Goal: Communication & Community: Ask a question

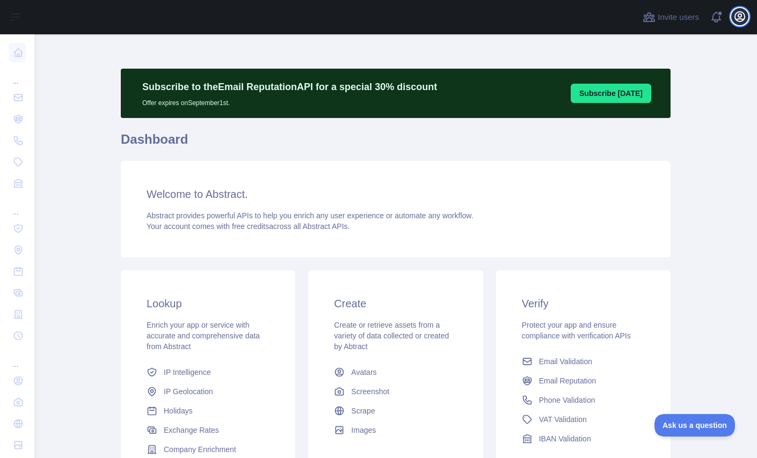
click at [742, 20] on icon "button" at bounding box center [740, 17] width 10 height 10
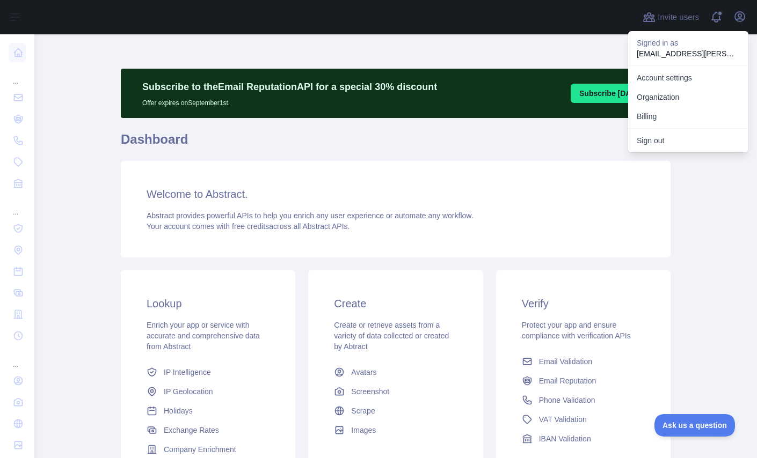
click at [450, 169] on div "Welcome to Abstract. Abstract provides powerful APIs to help you enrich any use…" at bounding box center [396, 209] width 550 height 97
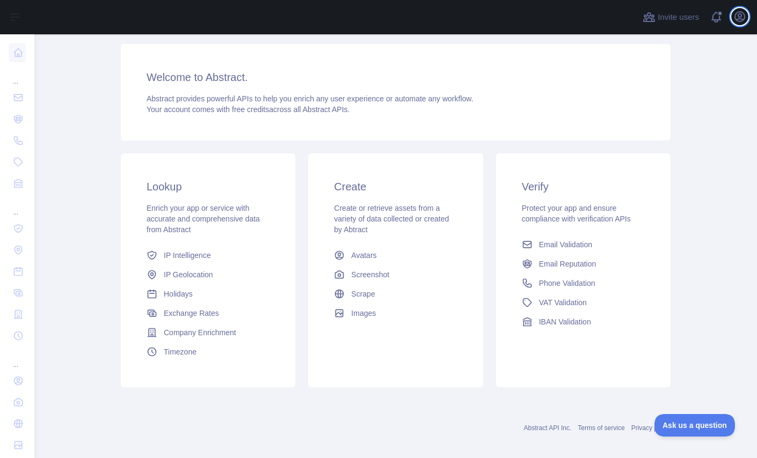
scroll to position [126, 0]
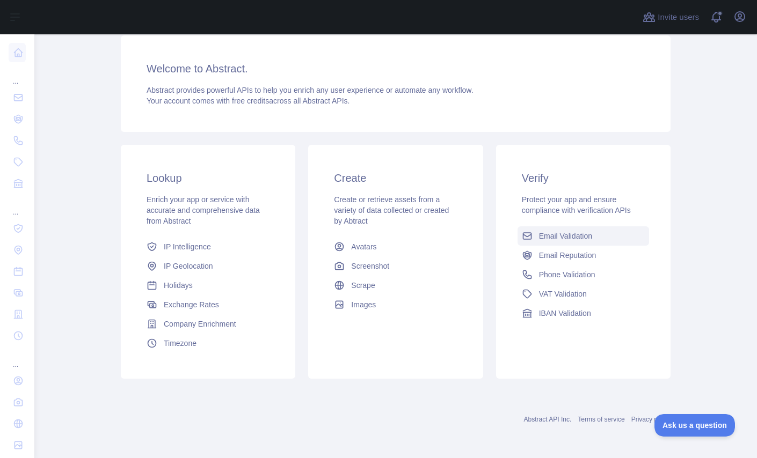
click at [551, 236] on span "Email Validation" at bounding box center [565, 236] width 53 height 11
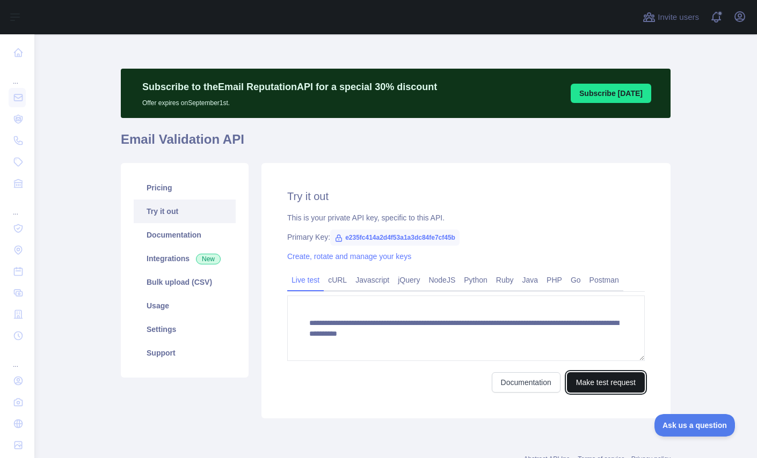
click at [592, 388] on button "Make test request" at bounding box center [606, 383] width 78 height 20
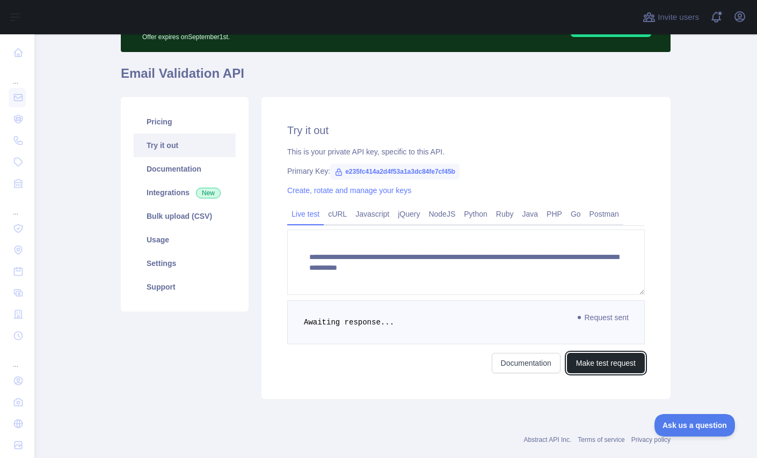
scroll to position [86, 0]
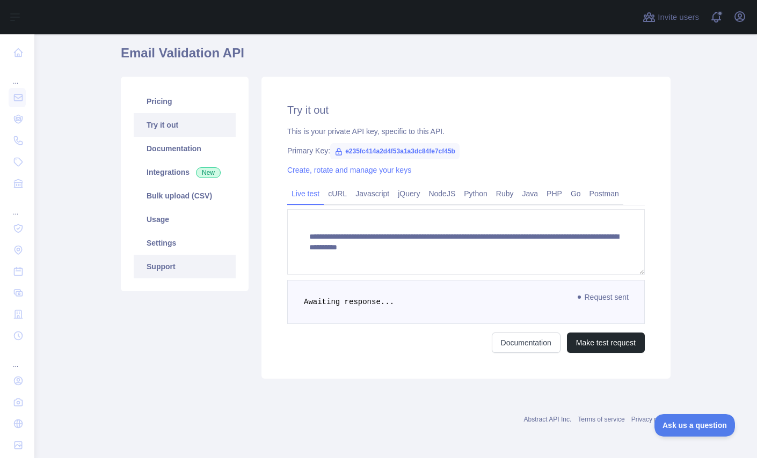
click at [163, 269] on link "Support" at bounding box center [185, 267] width 102 height 24
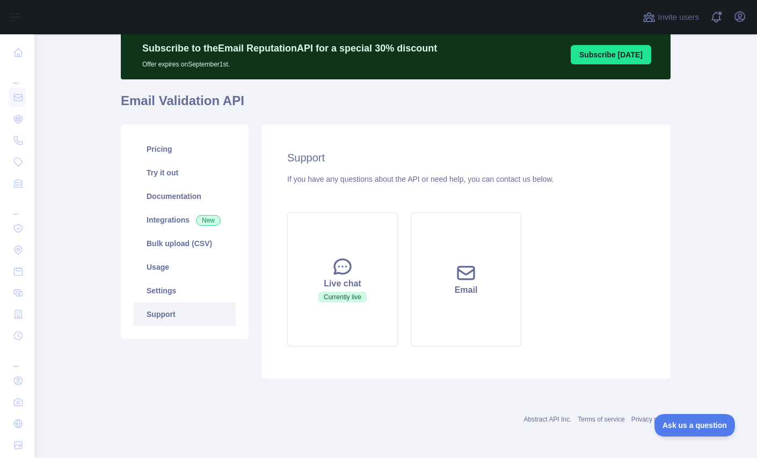
scroll to position [39, 0]
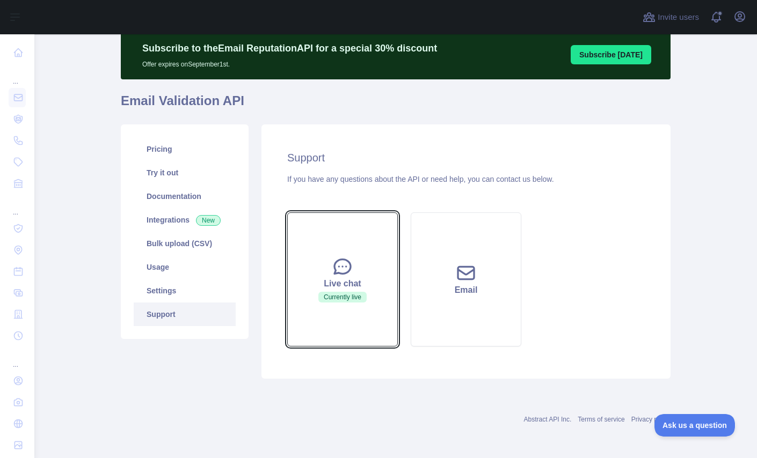
click at [346, 273] on icon at bounding box center [342, 266] width 21 height 21
click at [334, 297] on span "Currently live" at bounding box center [342, 297] width 48 height 11
click at [341, 264] on icon at bounding box center [342, 266] width 21 height 21
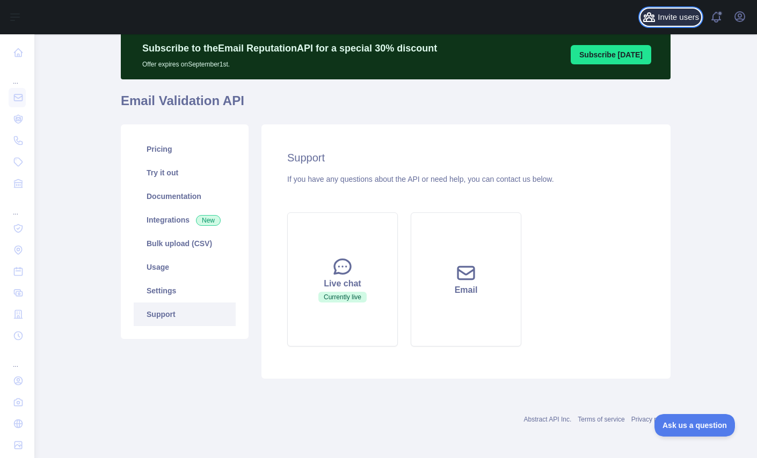
click at [661, 16] on span "Invite users" at bounding box center [678, 17] width 41 height 12
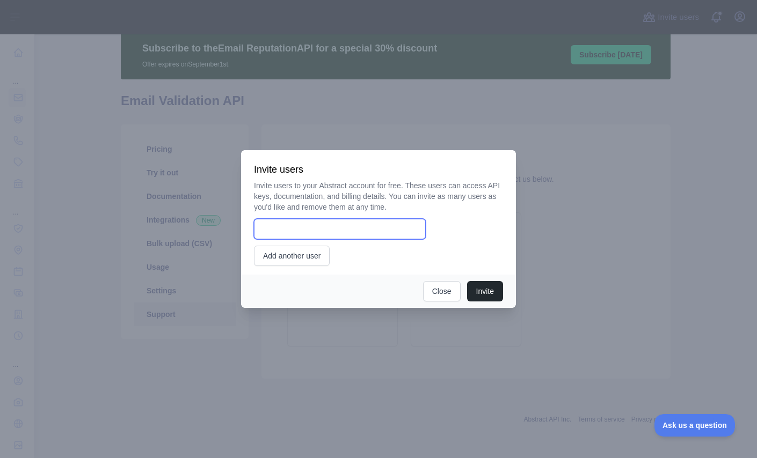
click at [306, 231] on input "email" at bounding box center [340, 229] width 172 height 20
type input "**********"
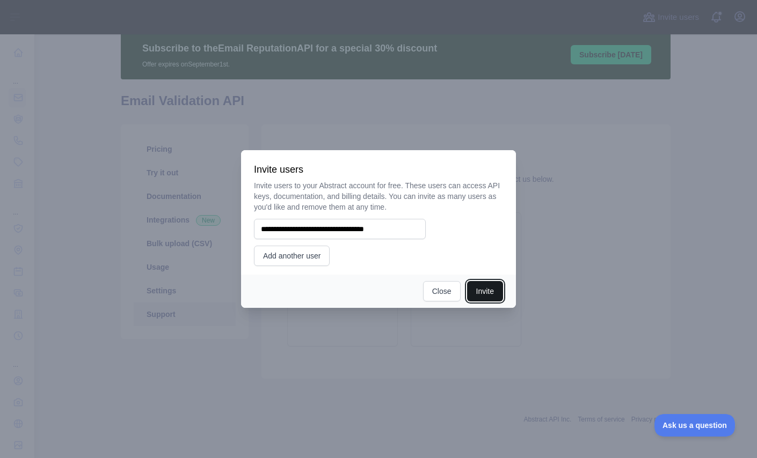
click at [495, 290] on button "Invite" at bounding box center [485, 291] width 36 height 20
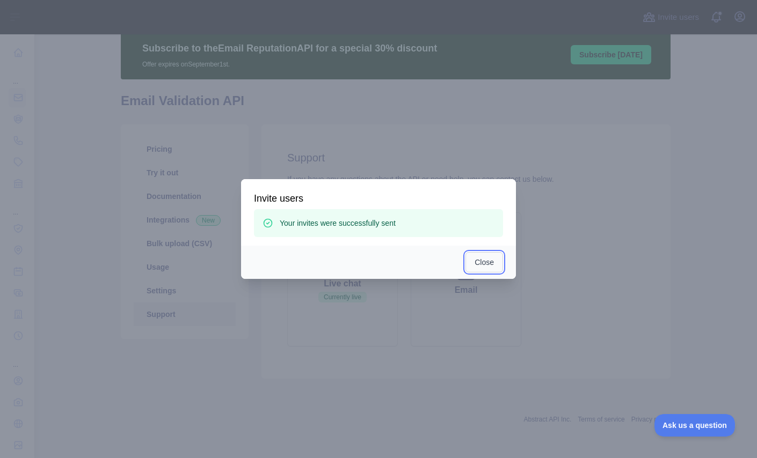
click at [486, 261] on button "Close" at bounding box center [484, 262] width 38 height 20
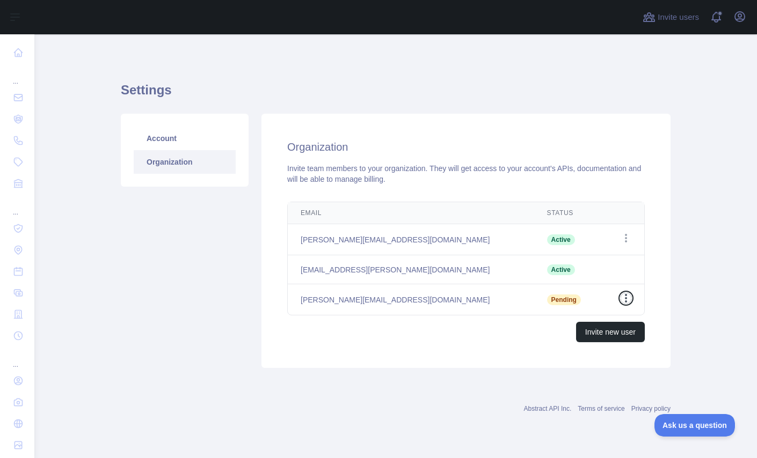
click at [630, 297] on icon "button" at bounding box center [626, 298] width 11 height 11
click at [574, 319] on button "Resend invite" at bounding box center [571, 319] width 120 height 19
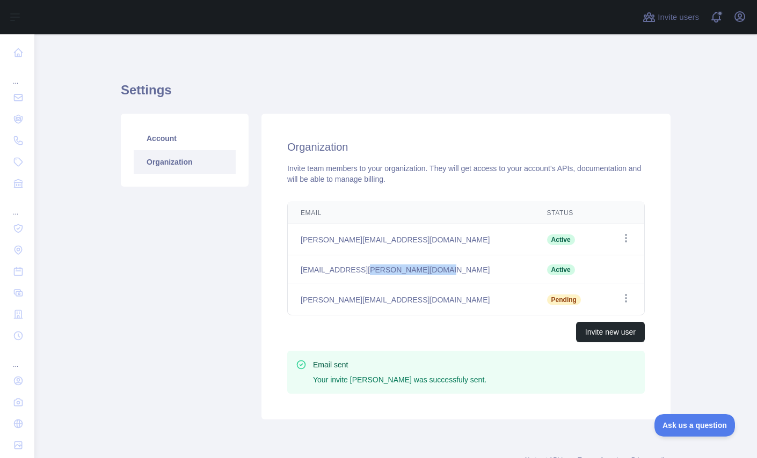
drag, startPoint x: 350, startPoint y: 271, endPoint x: 441, endPoint y: 283, distance: 92.1
click at [441, 283] on td "[EMAIL_ADDRESS][PERSON_NAME][DOMAIN_NAME]" at bounding box center [411, 270] width 246 height 29
copy td "worldathletics.org"
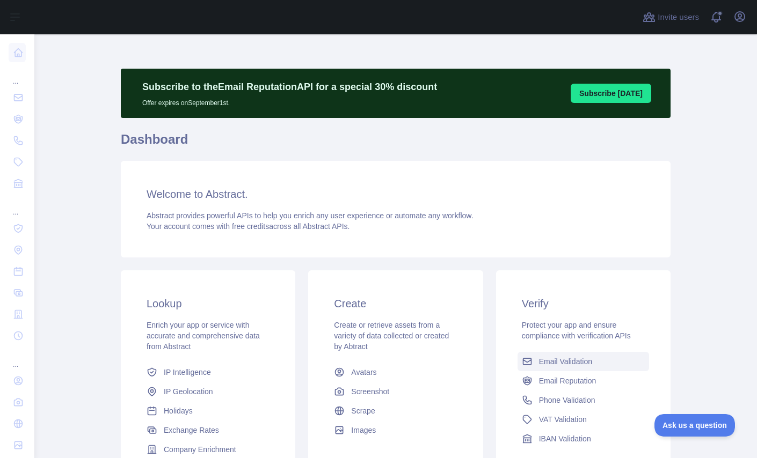
click at [574, 366] on span "Email Validation" at bounding box center [565, 361] width 53 height 11
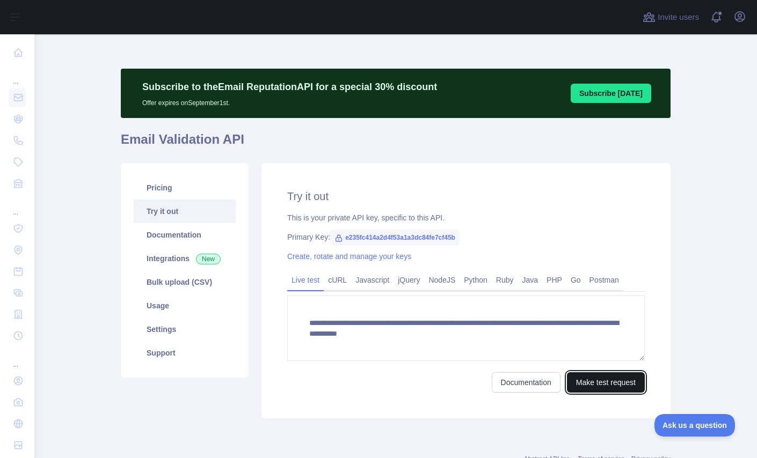
click at [577, 383] on button "Make test request" at bounding box center [606, 383] width 78 height 20
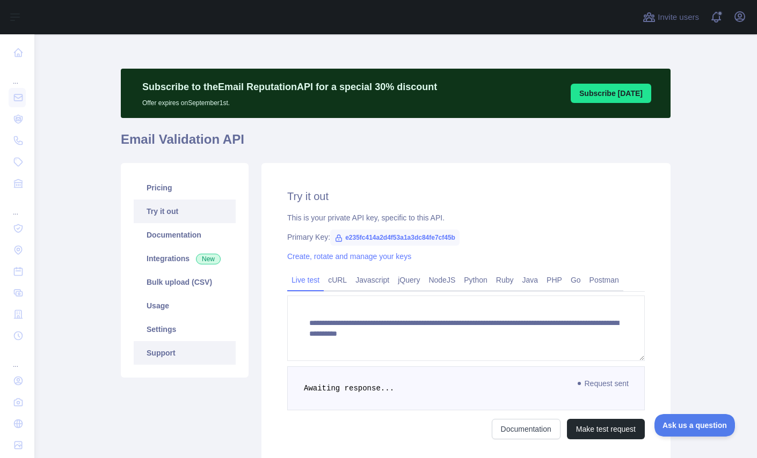
click at [170, 349] on link "Support" at bounding box center [185, 353] width 102 height 24
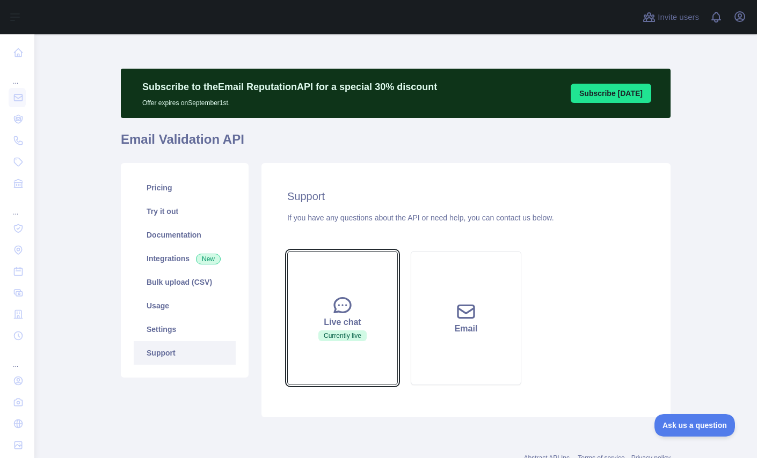
click at [348, 333] on span "Currently live" at bounding box center [342, 336] width 48 height 11
click at [336, 303] on icon at bounding box center [342, 305] width 21 height 21
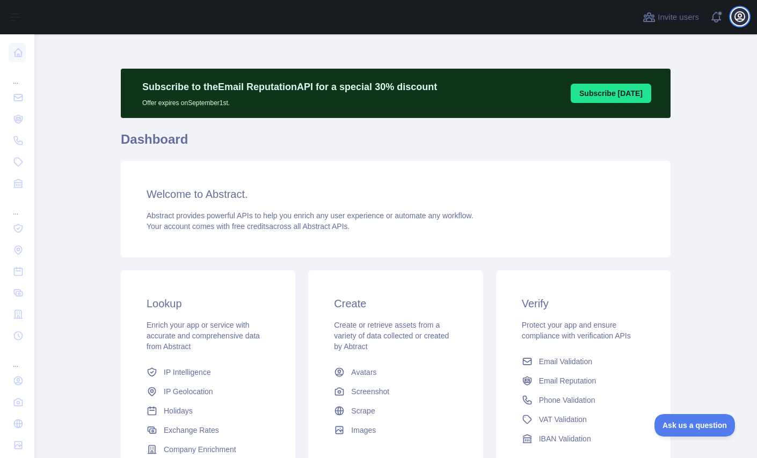
click at [742, 19] on icon "button" at bounding box center [740, 17] width 10 height 10
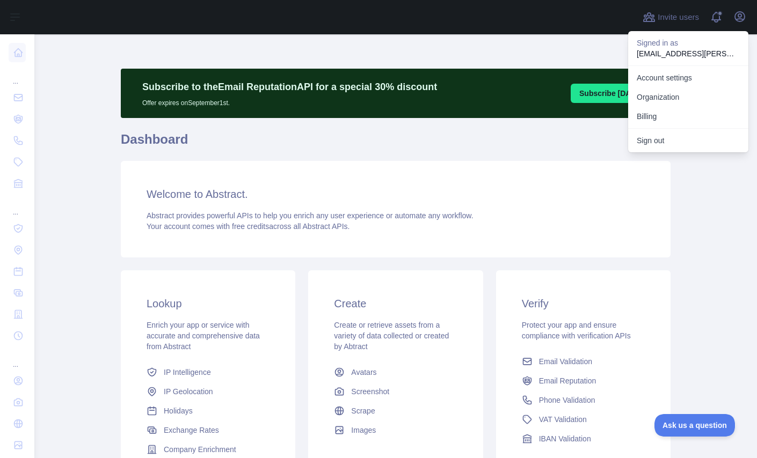
click at [675, 138] on button "Sign out" at bounding box center [688, 140] width 120 height 19
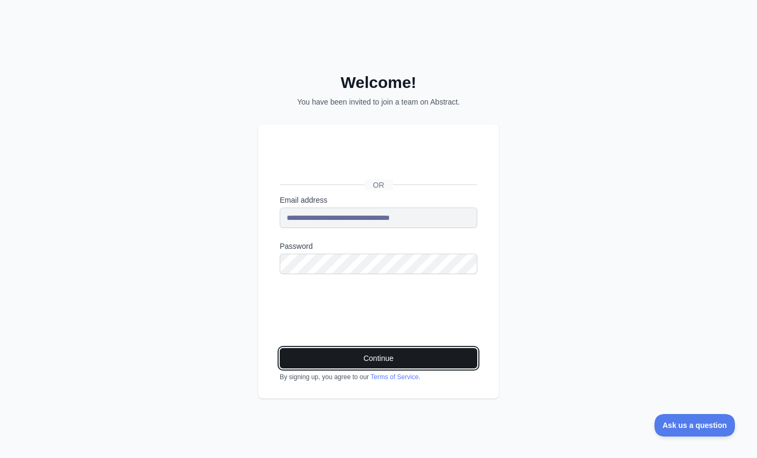
click at [366, 360] on button "Continue" at bounding box center [379, 358] width 198 height 20
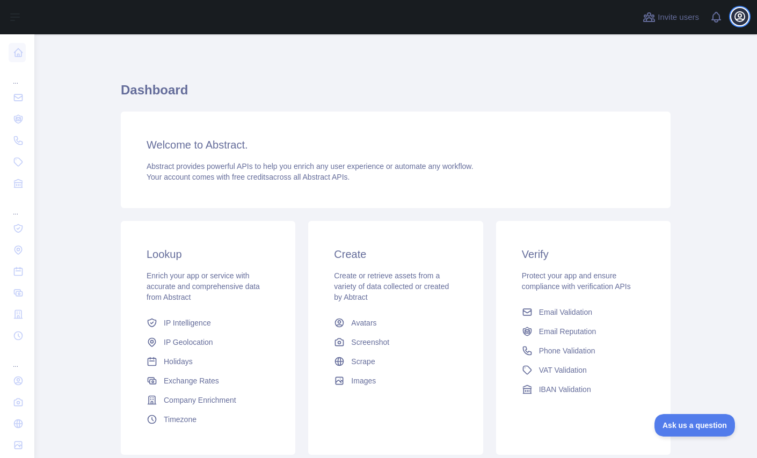
click at [744, 20] on icon "button" at bounding box center [739, 16] width 13 height 13
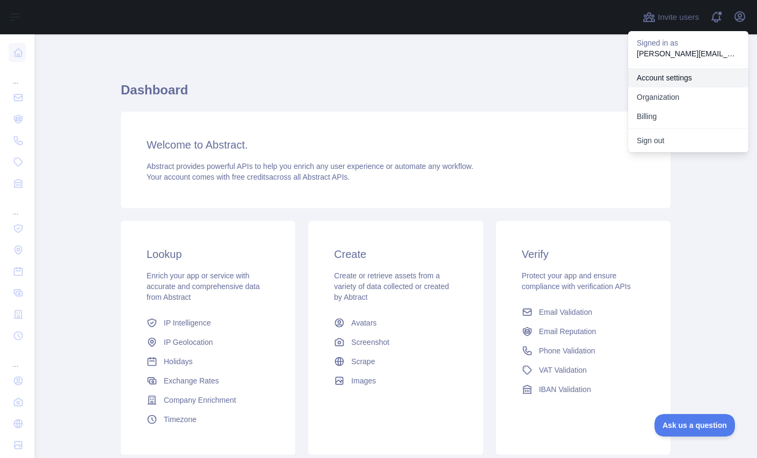
click at [687, 77] on link "Account settings" at bounding box center [688, 77] width 120 height 19
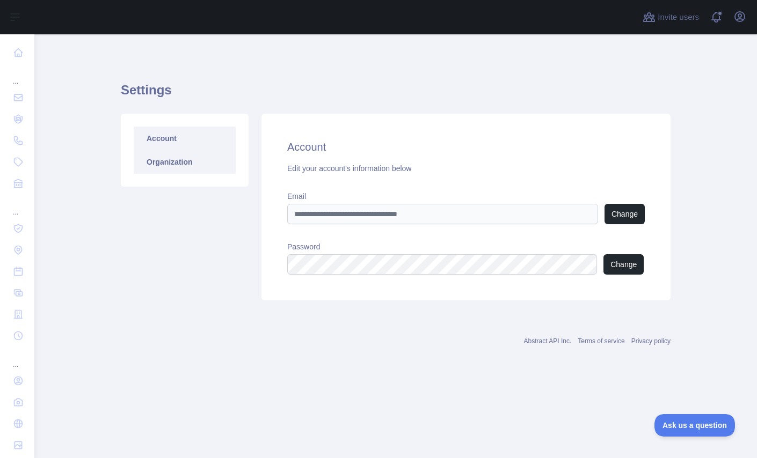
click at [178, 164] on link "Organization" at bounding box center [185, 162] width 102 height 24
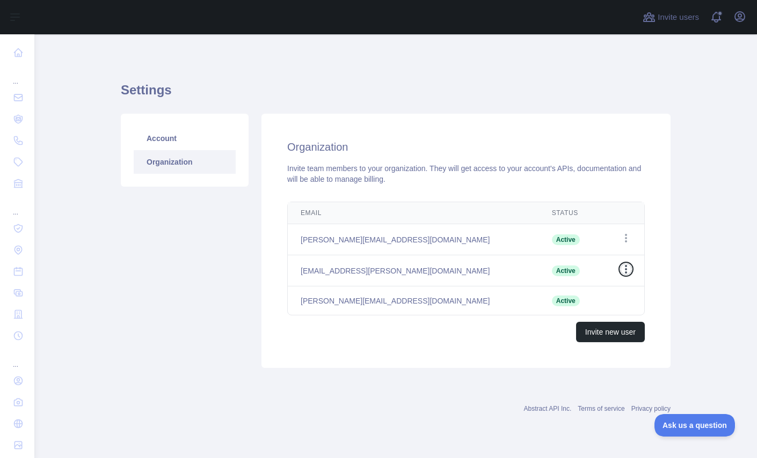
click at [630, 268] on icon "button" at bounding box center [626, 269] width 11 height 11
click at [626, 238] on icon "button" at bounding box center [626, 238] width 2 height 9
click at [670, 243] on div "Organization Invite team members to your organization. They will get access to …" at bounding box center [465, 241] width 409 height 254
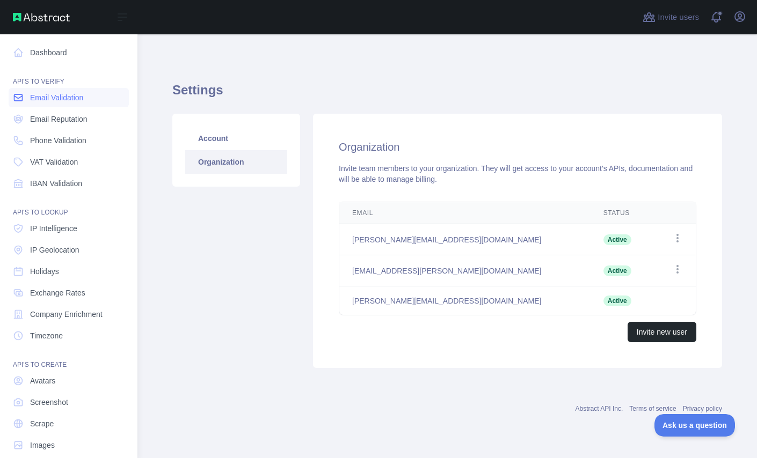
click at [37, 98] on span "Email Validation" at bounding box center [56, 97] width 53 height 11
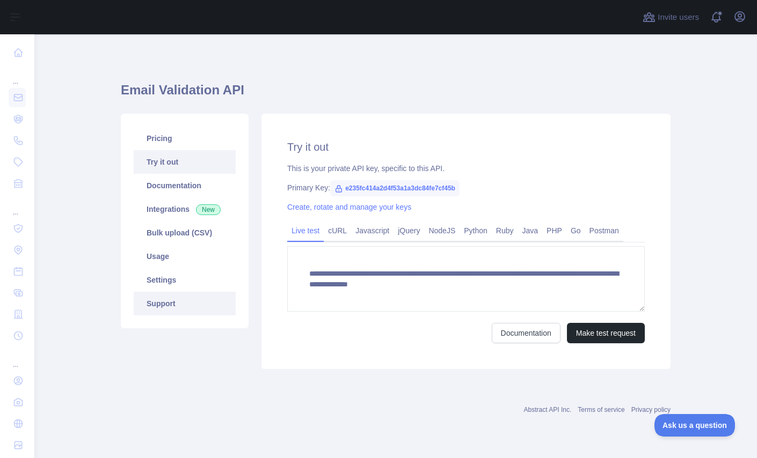
click at [166, 303] on link "Support" at bounding box center [185, 304] width 102 height 24
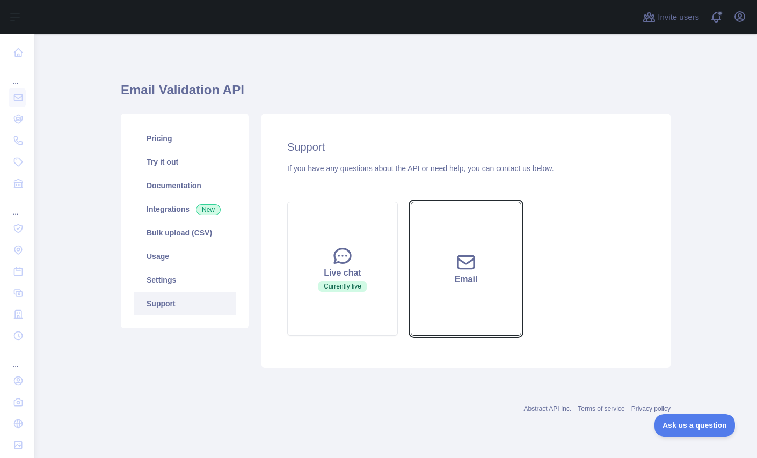
click at [469, 276] on div "Email" at bounding box center [466, 279] width 84 height 13
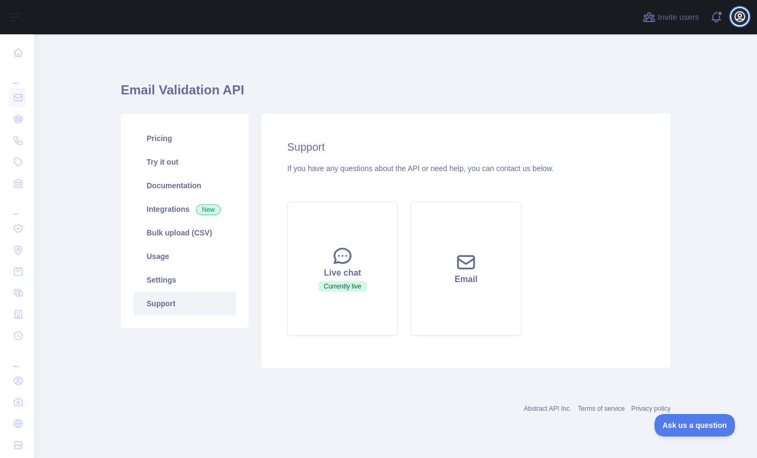
click at [740, 17] on icon "button" at bounding box center [740, 17] width 10 height 10
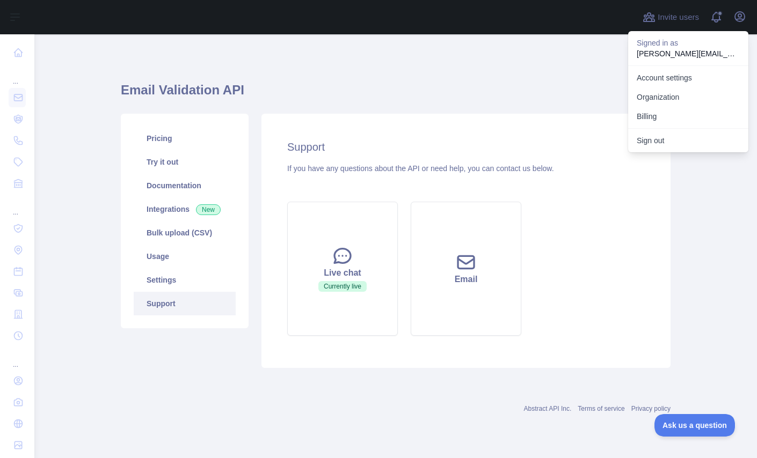
click at [507, 68] on div "Email Validation API Pricing Try it out Documentation Integrations New Bulk upl…" at bounding box center [396, 221] width 550 height 323
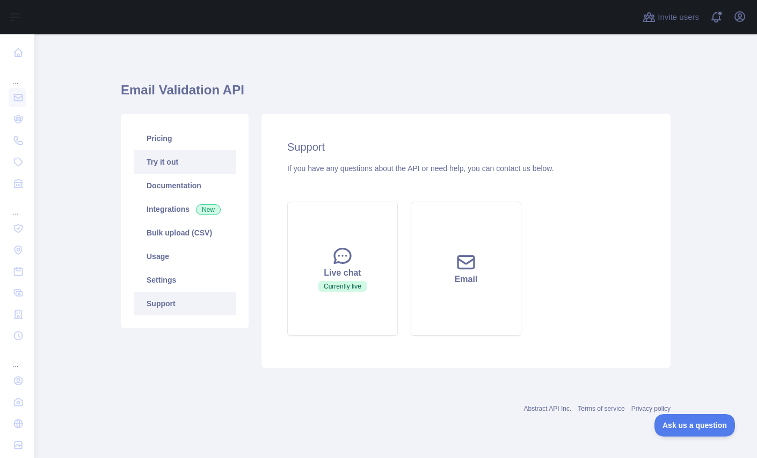
click at [148, 158] on link "Try it out" at bounding box center [185, 162] width 102 height 24
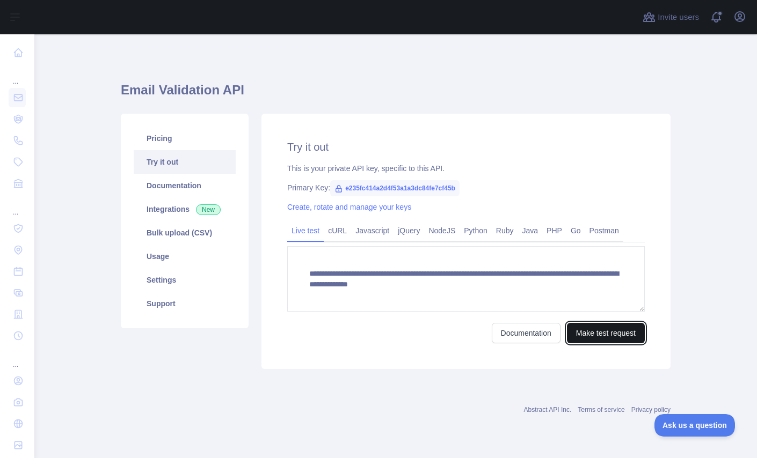
click at [593, 334] on button "Make test request" at bounding box center [606, 333] width 78 height 20
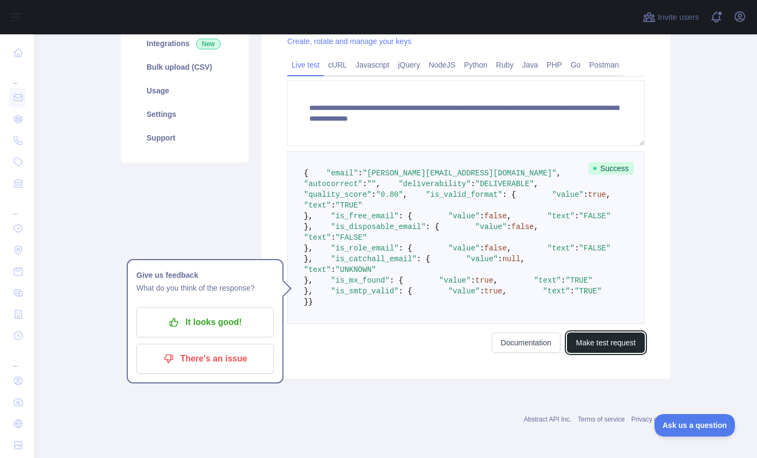
scroll to position [391, 0]
click at [599, 347] on button "Make test request" at bounding box center [606, 343] width 78 height 20
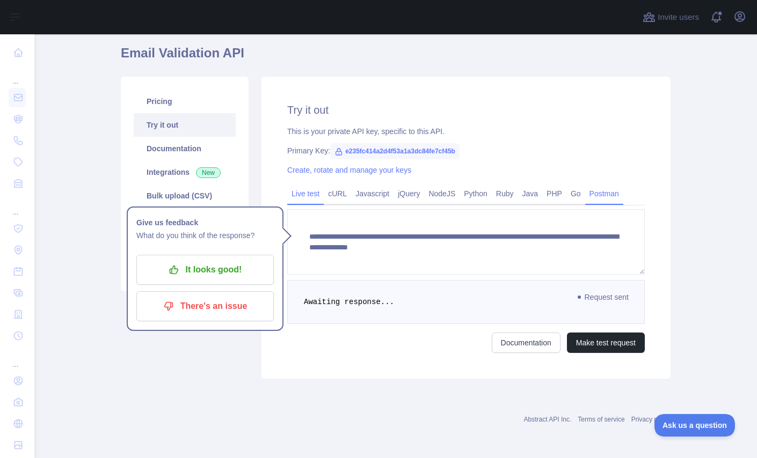
click at [613, 196] on link "Postman" at bounding box center [604, 193] width 38 height 17
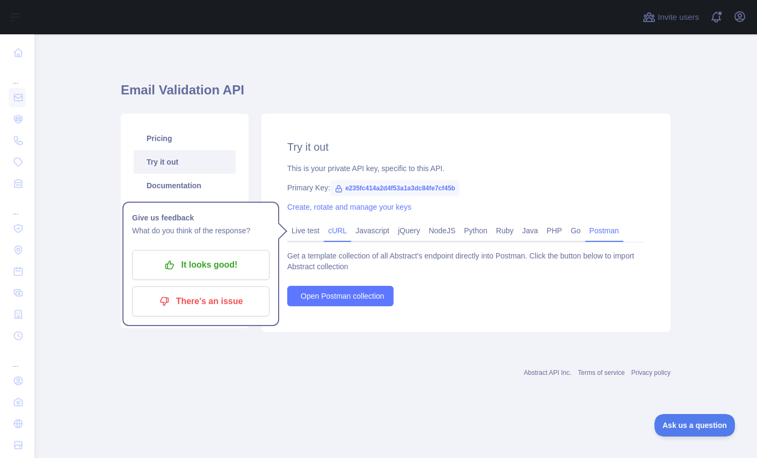
click at [334, 232] on link "cURL" at bounding box center [337, 230] width 27 height 17
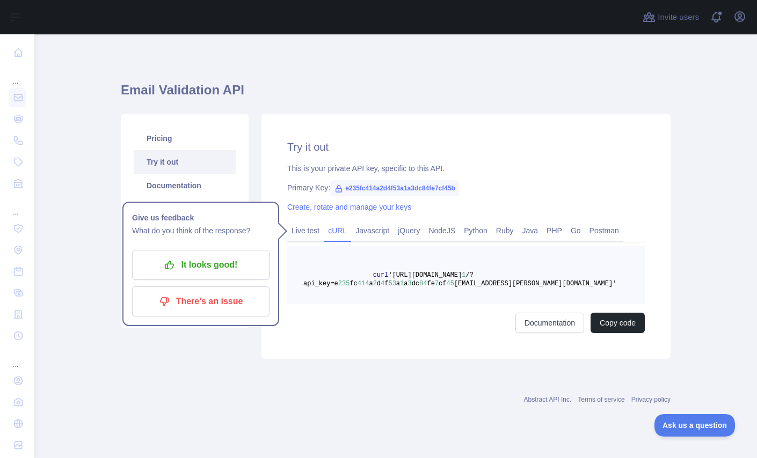
scroll to position [0, 8]
drag, startPoint x: 370, startPoint y: 274, endPoint x: 651, endPoint y: 290, distance: 280.7
click at [651, 290] on div "Try it out This is your private API key, specific to this API. Primary Key: e23…" at bounding box center [465, 236] width 409 height 245
copy span "curl '[URL][DOMAIN_NAME] 1 /?api_key=e 235 fc 414 a 2 d 4 f 53 a 1 a 3 dc 84 fe…"
click at [311, 234] on link "Live test" at bounding box center [305, 230] width 37 height 17
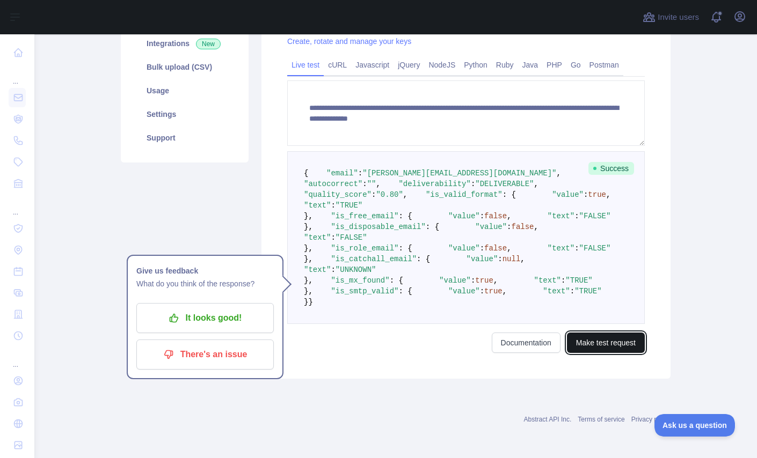
click at [593, 353] on button "Make test request" at bounding box center [606, 343] width 78 height 20
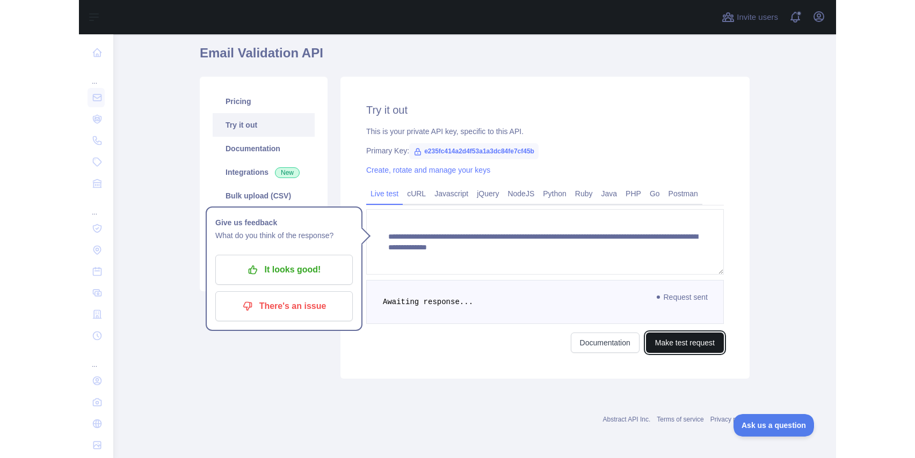
scroll to position [37, 0]
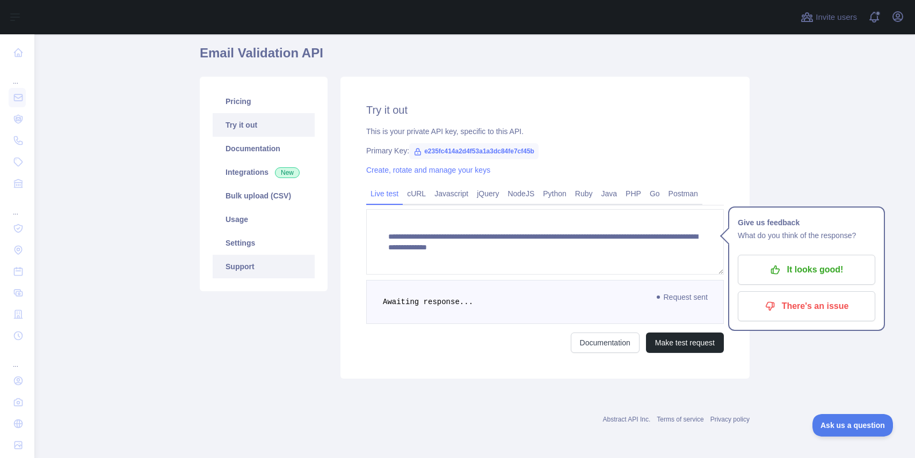
click at [241, 268] on link "Support" at bounding box center [264, 267] width 102 height 24
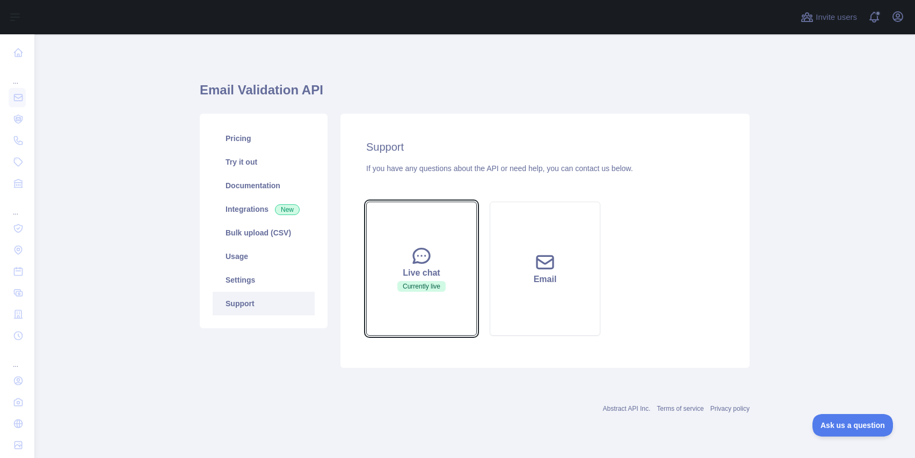
click at [436, 285] on span "Currently live" at bounding box center [421, 286] width 48 height 11
click at [417, 249] on icon at bounding box center [421, 256] width 16 height 14
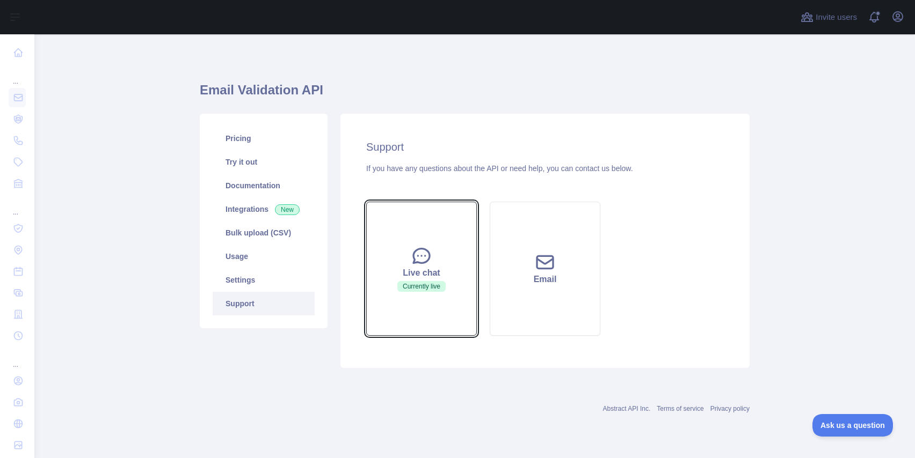
click at [417, 249] on icon at bounding box center [421, 256] width 16 height 14
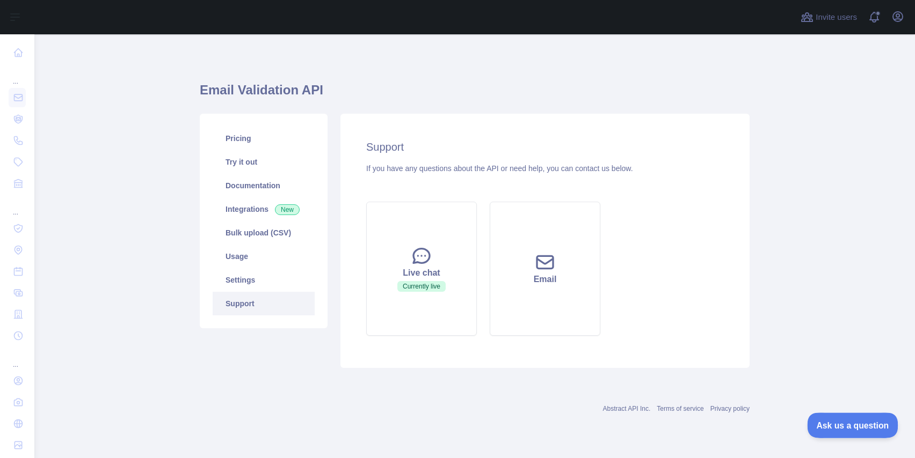
click at [756, 421] on span "Ask us a question" at bounding box center [847, 424] width 81 height 8
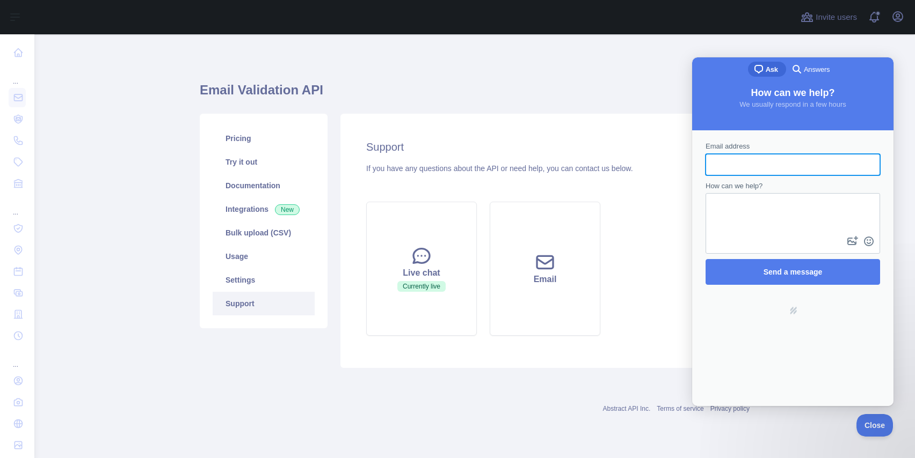
type input "*"
type input "**********"
click at [756, 207] on textarea "How can we help?" at bounding box center [793, 214] width 172 height 40
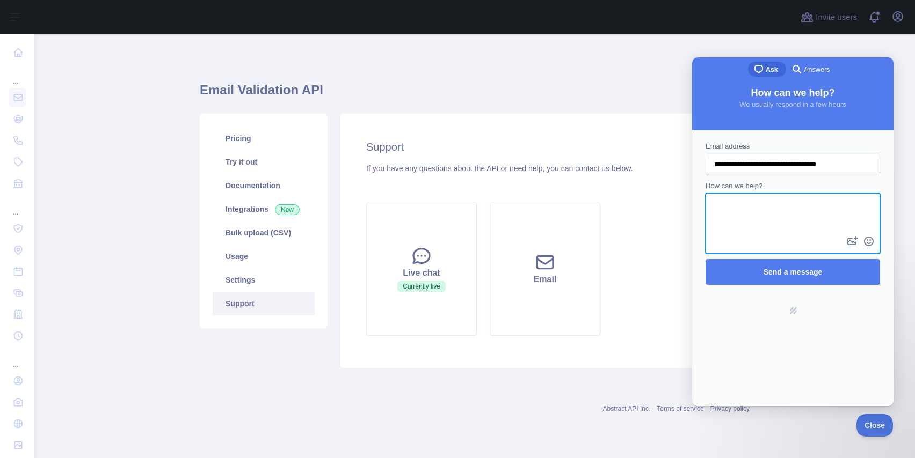
click at [756, 211] on textarea "How can we help?" at bounding box center [793, 214] width 172 height 40
paste textarea "**********"
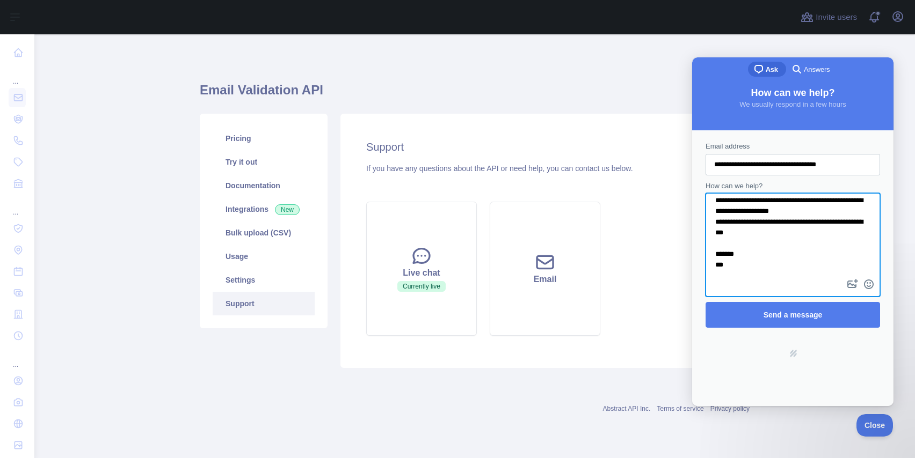
scroll to position [9, 0]
type textarea "**********"
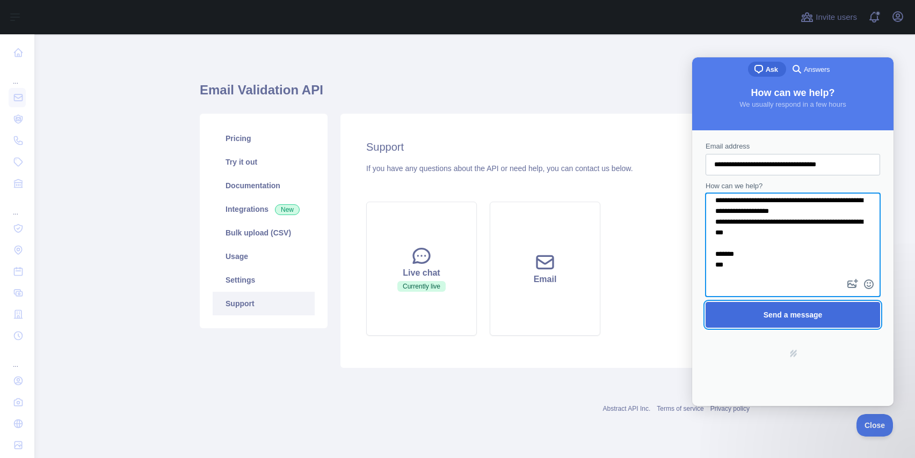
click at [756, 314] on span "Send a message" at bounding box center [792, 315] width 59 height 9
